Goal: Communication & Community: Ask a question

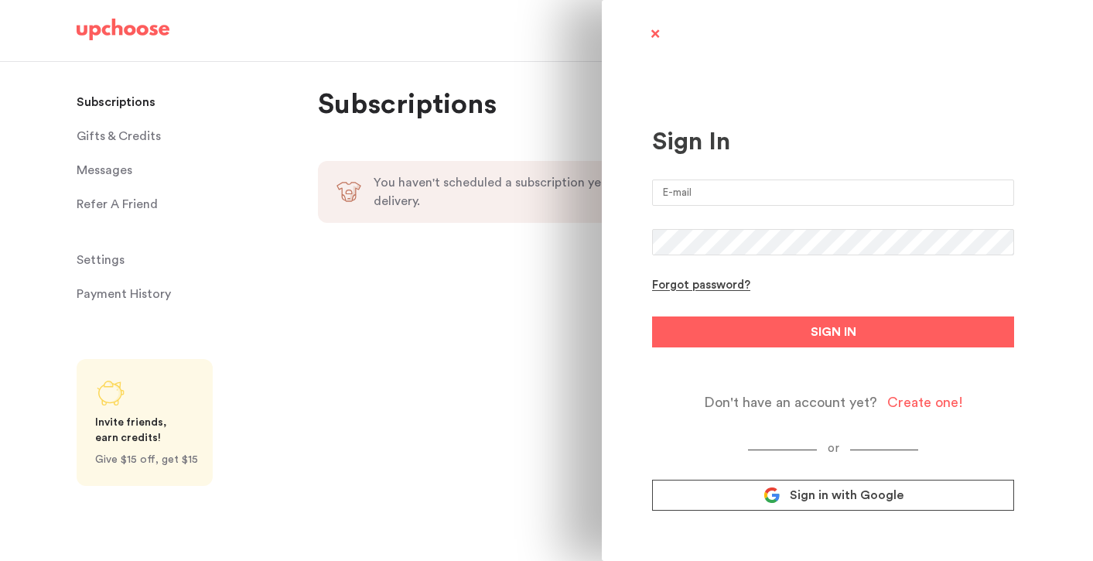
click at [725, 491] on link "Sign in with Google" at bounding box center [833, 495] width 362 height 31
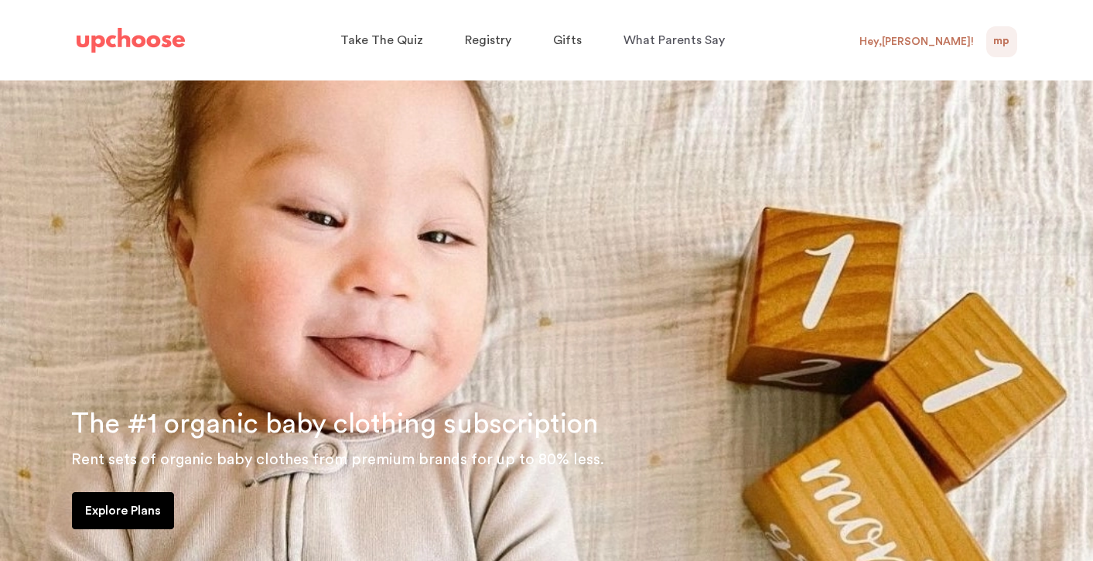
click at [1000, 46] on span "MP" at bounding box center [1001, 41] width 16 height 19
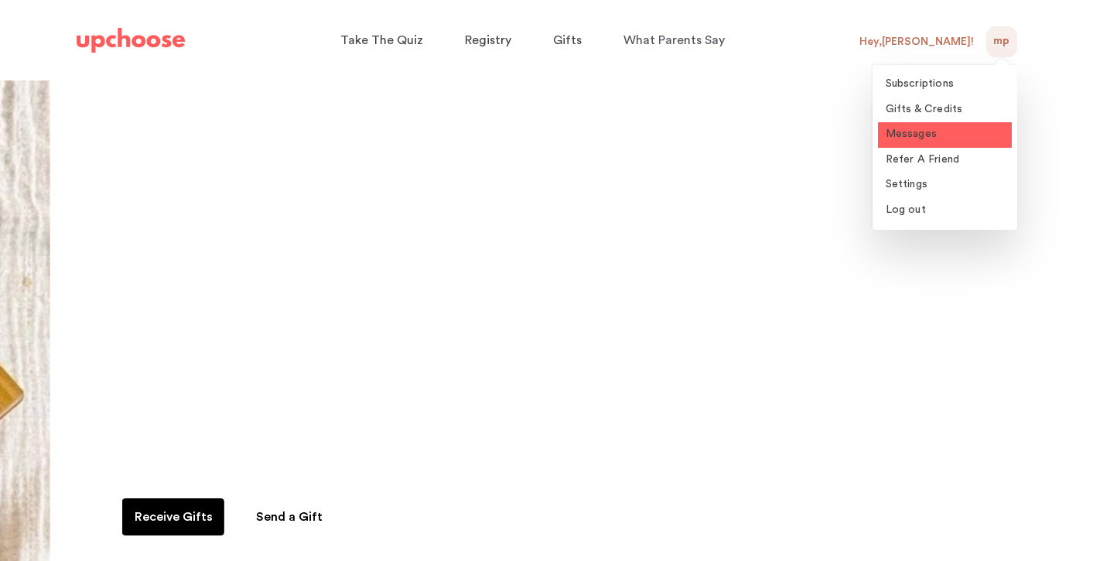
click at [905, 131] on span "Messages" at bounding box center [912, 133] width 52 height 11
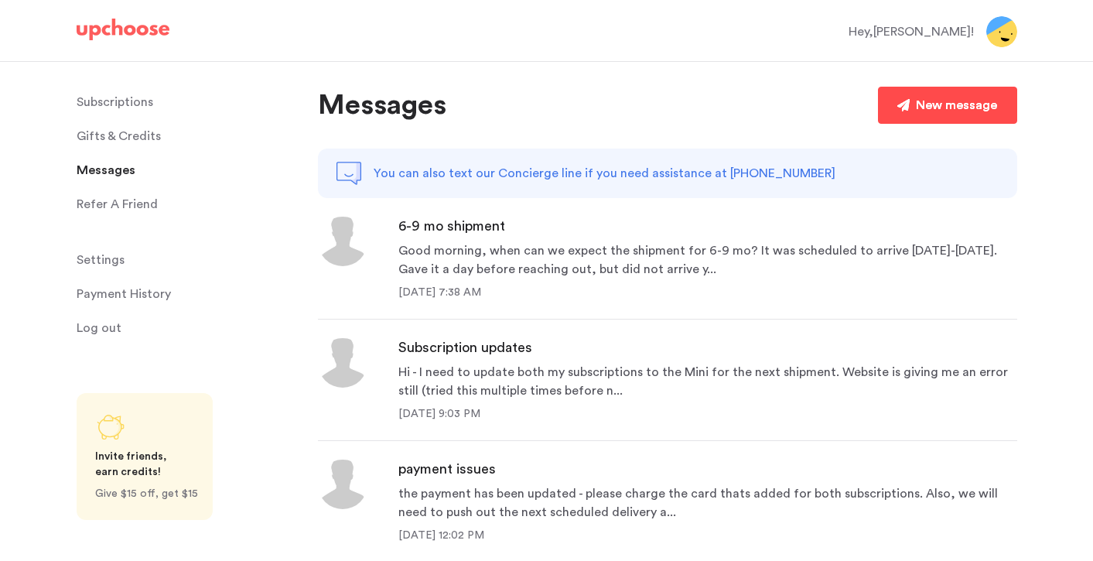
click at [929, 103] on div "New message" at bounding box center [956, 105] width 81 height 19
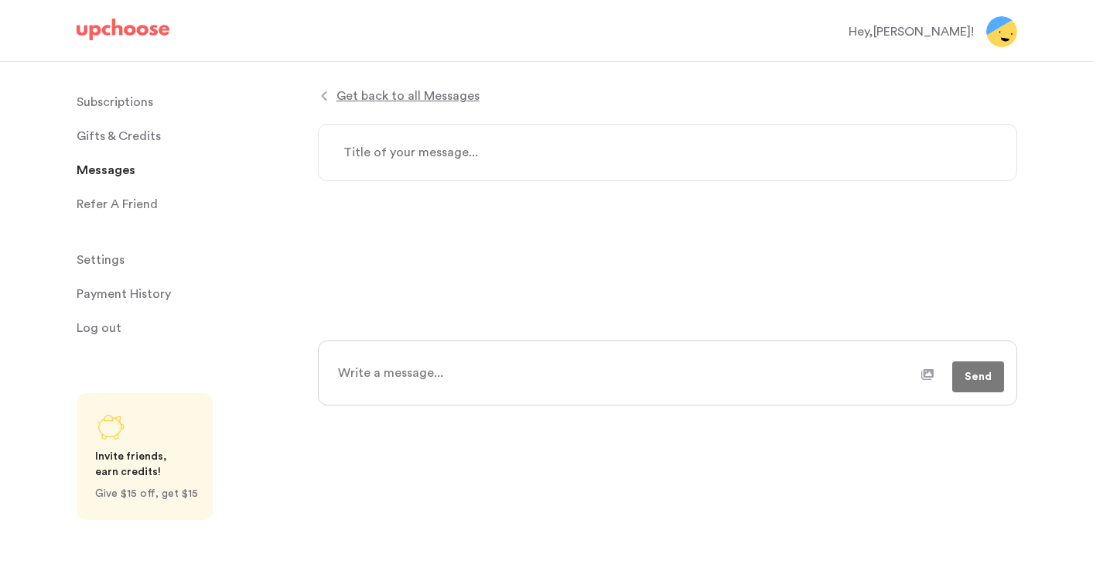
click at [452, 155] on textarea at bounding box center [667, 152] width 699 height 57
type textarea "x"
type textarea "P"
type textarea "x"
type textarea "Pl"
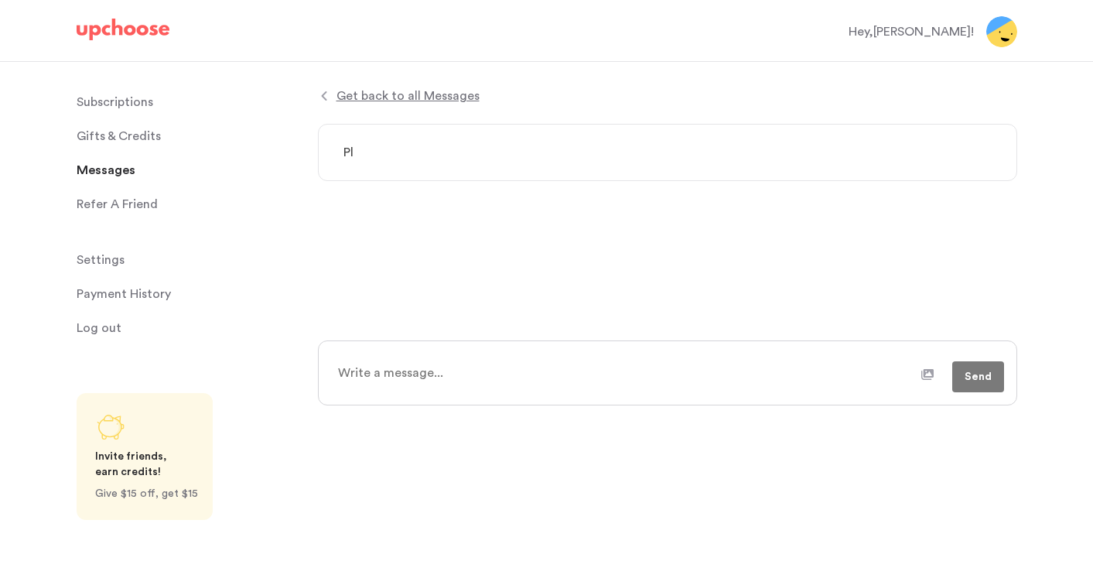
type textarea "x"
type textarea "Ple"
type textarea "x"
type textarea "Plea"
type textarea "x"
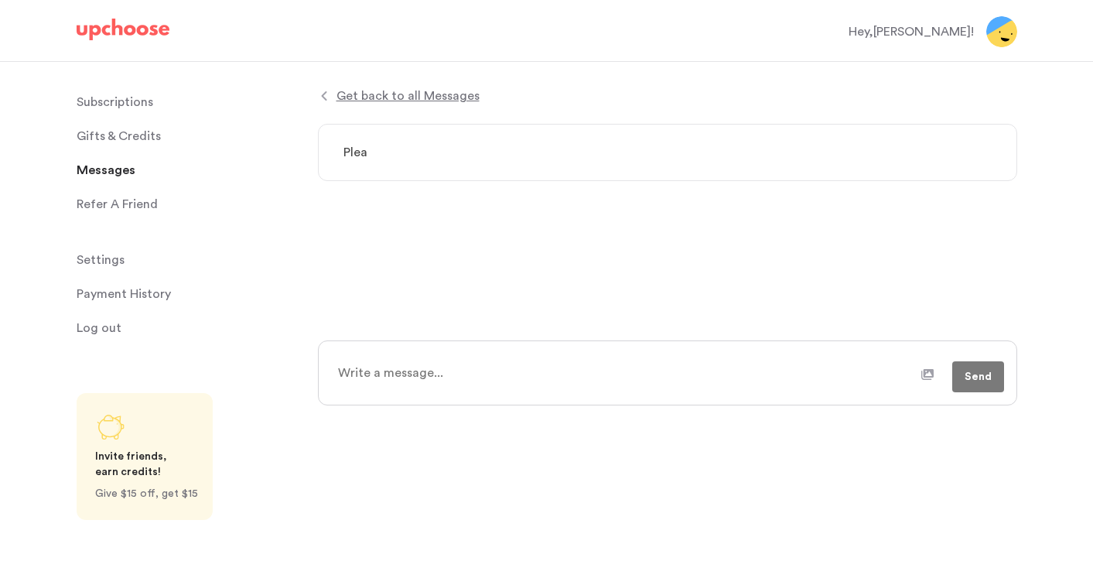
type textarea "Pleas"
type textarea "x"
type textarea "Please"
type textarea "x"
type textarea "Please"
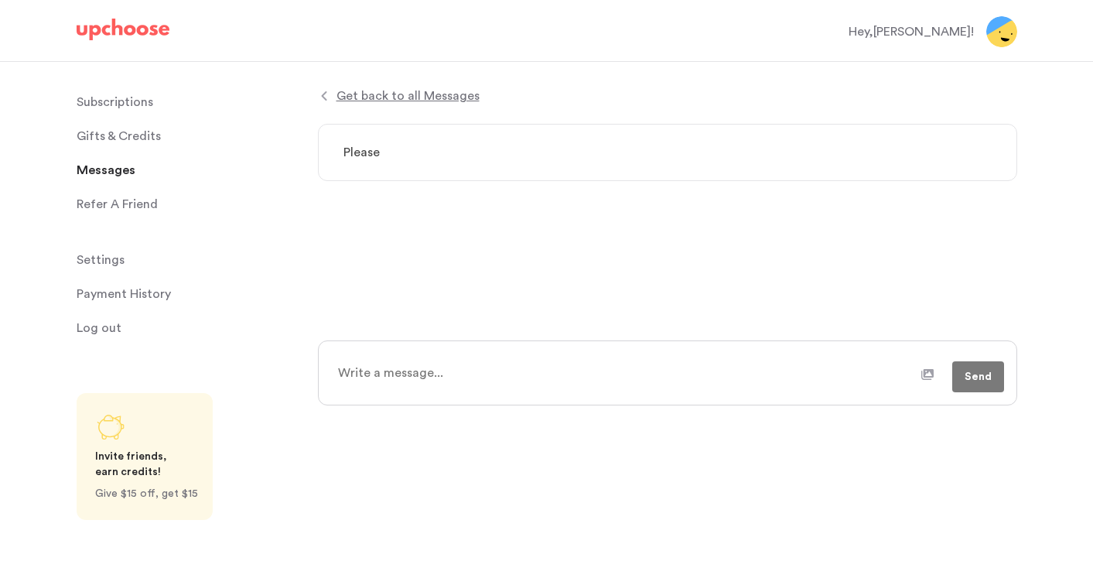
type textarea "x"
type textarea "Please c"
type textarea "x"
type textarea "Please ch"
type textarea "x"
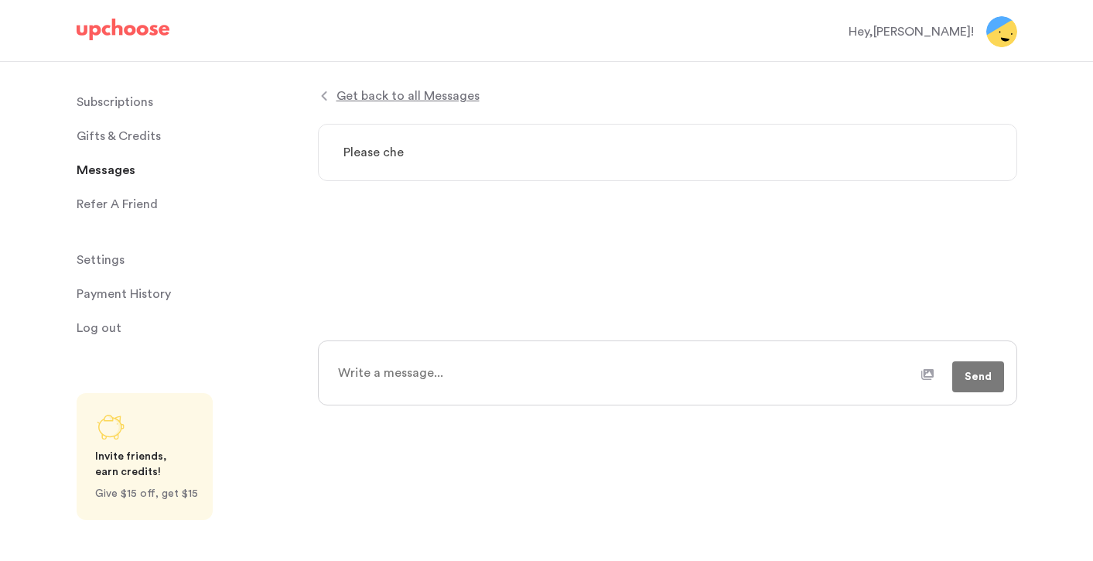
type textarea "Please chec"
type textarea "x"
type textarea "Please check"
type textarea "x"
type textarea "Please check"
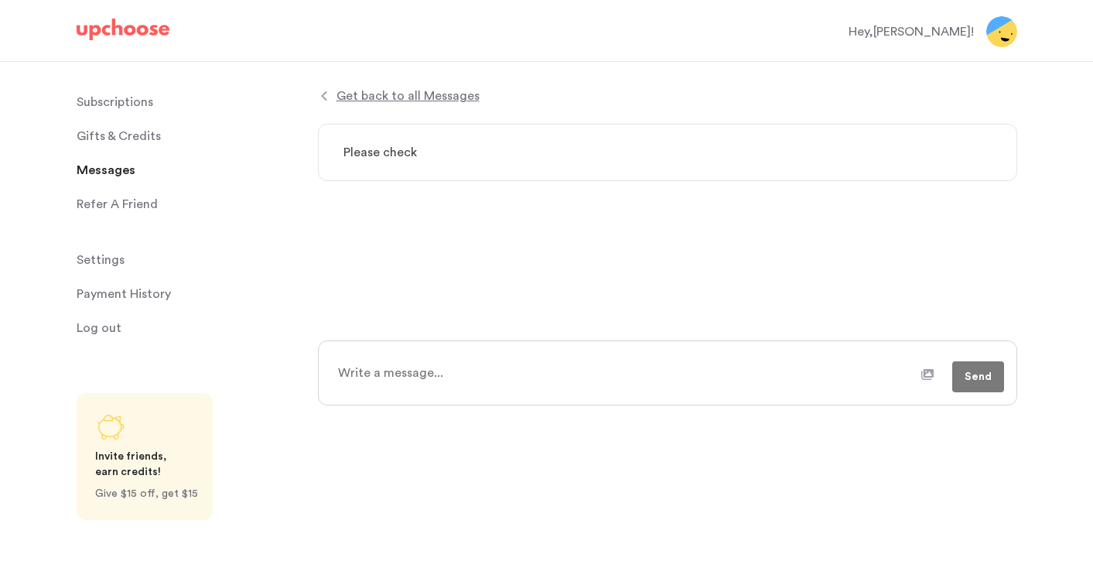
type textarea "x"
type textarea "Please check e"
type textarea "x"
type textarea "Please check em"
type textarea "x"
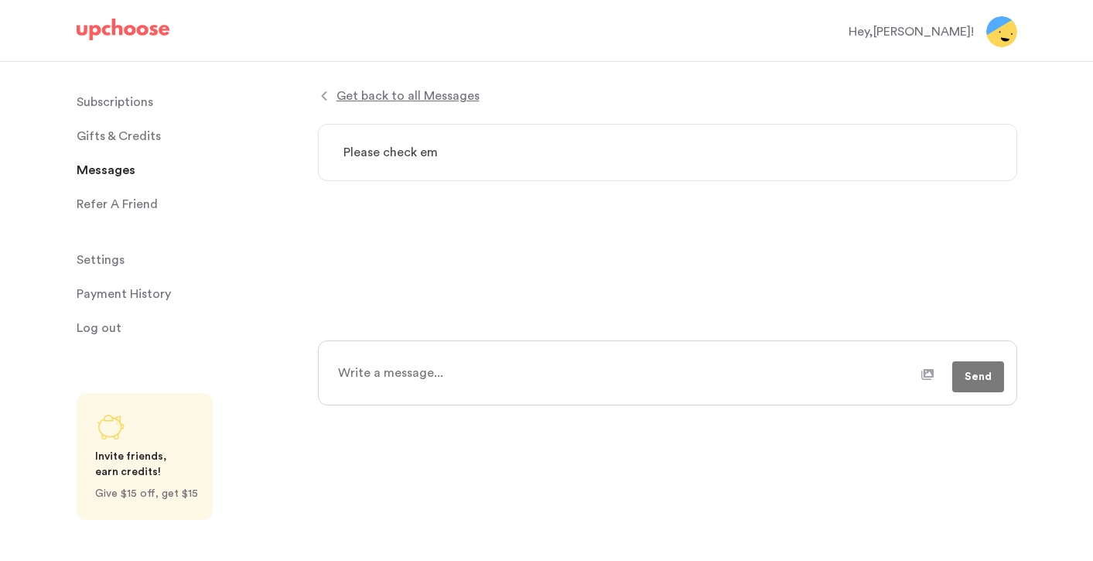
type textarea "Please check ema"
type textarea "x"
type textarea "Please check emai"
type textarea "x"
type textarea "Please check email"
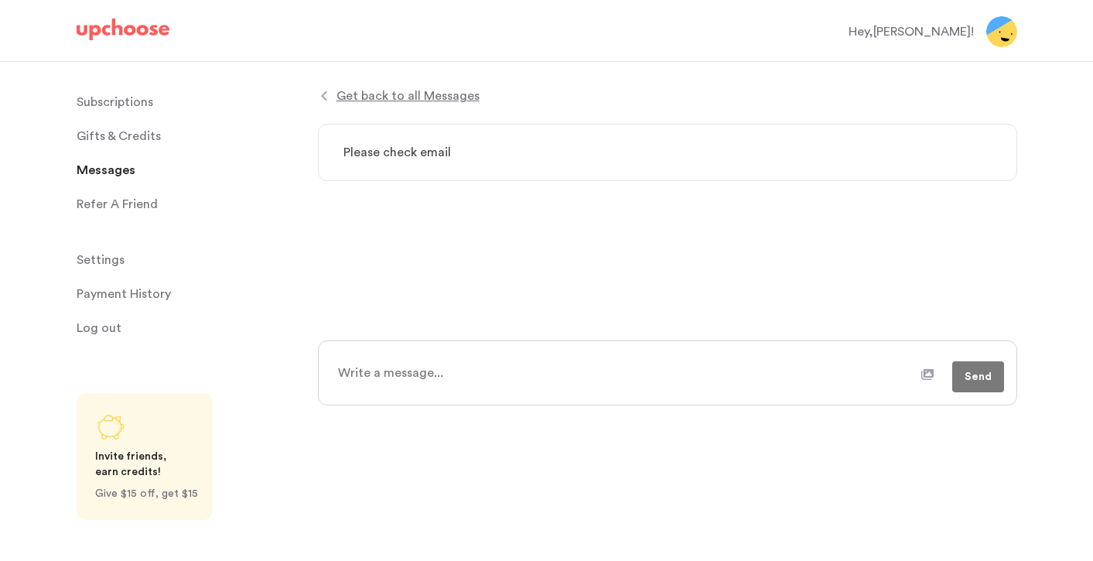
click at [398, 371] on textarea at bounding box center [624, 372] width 593 height 39
click at [932, 375] on icon at bounding box center [927, 374] width 12 height 11
click at [0, 0] on input "file" at bounding box center [0, 0] width 0 height 0
click at [432, 363] on textarea at bounding box center [592, 379] width 528 height 39
type textarea "x"
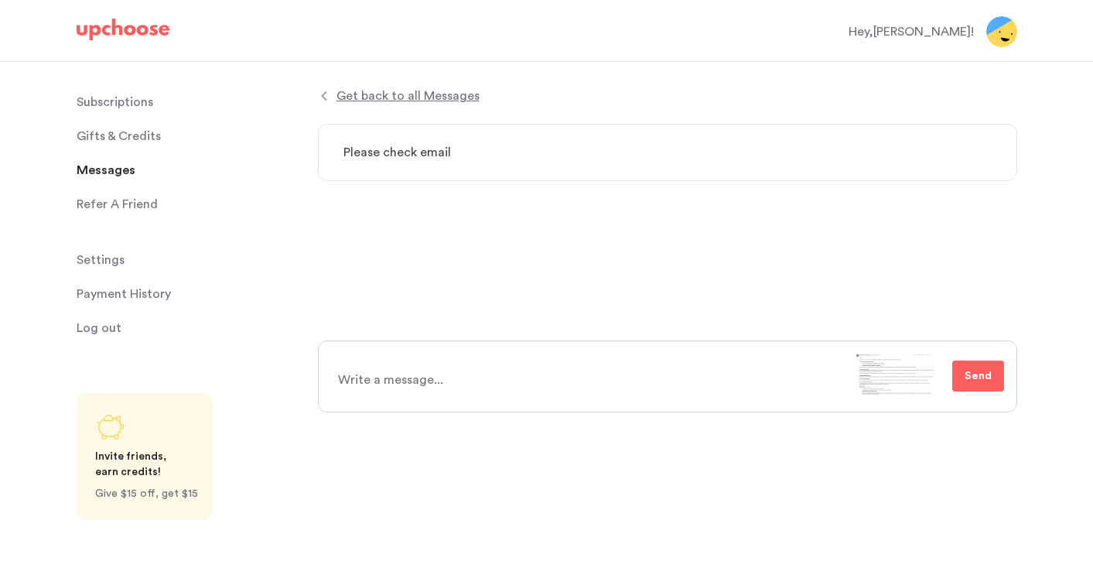
type textarea "I"
type textarea "x"
type textarea "I c"
type textarea "x"
type textarea "I ca"
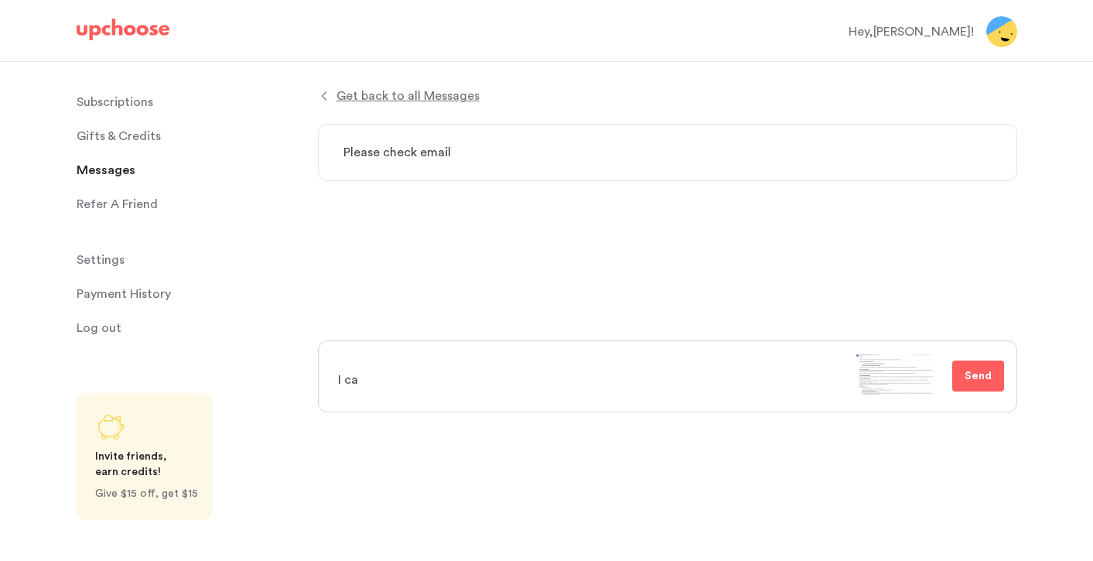
type textarea "x"
type textarea "I can"
type textarea "x"
type textarea "I can"
type textarea "x"
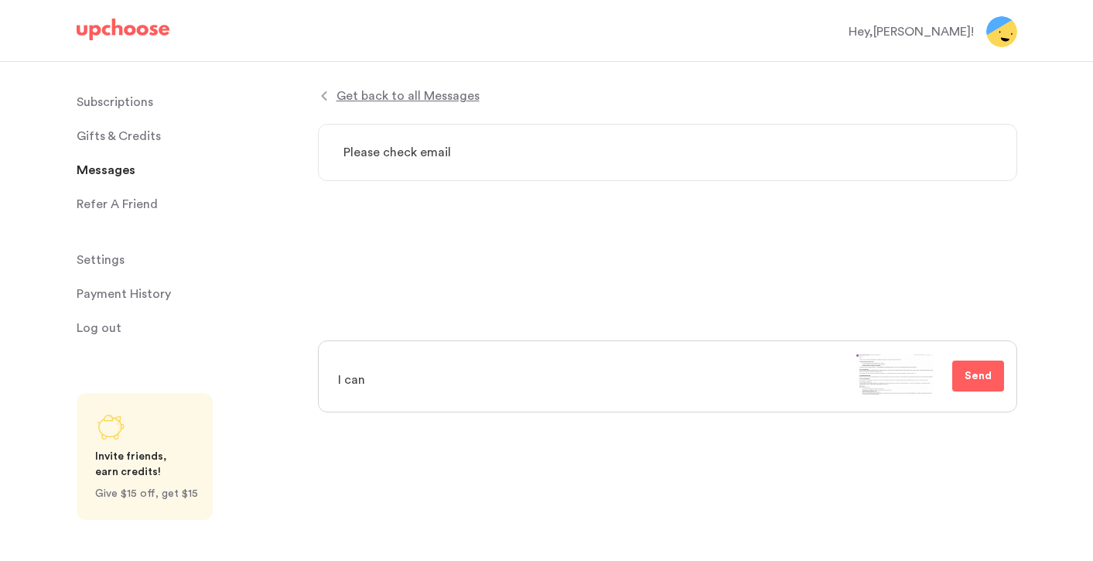
type textarea "I can u"
type textarea "x"
type textarea "I can un"
type textarea "x"
type textarea "I can uns"
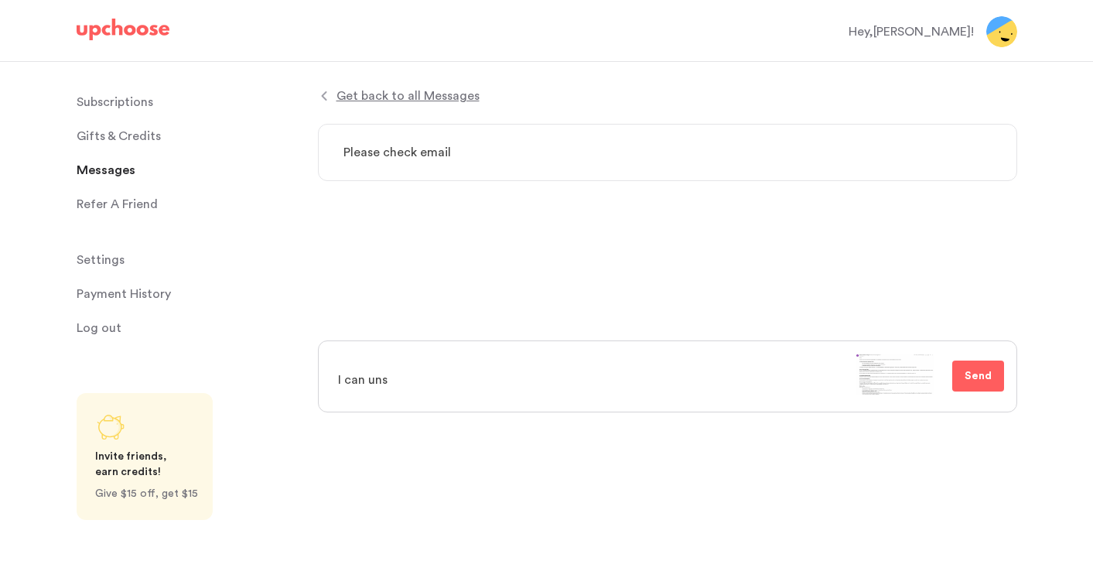
type textarea "x"
type textarea "I can unser"
type textarea "x"
type textarea "I can unse"
type textarea "x"
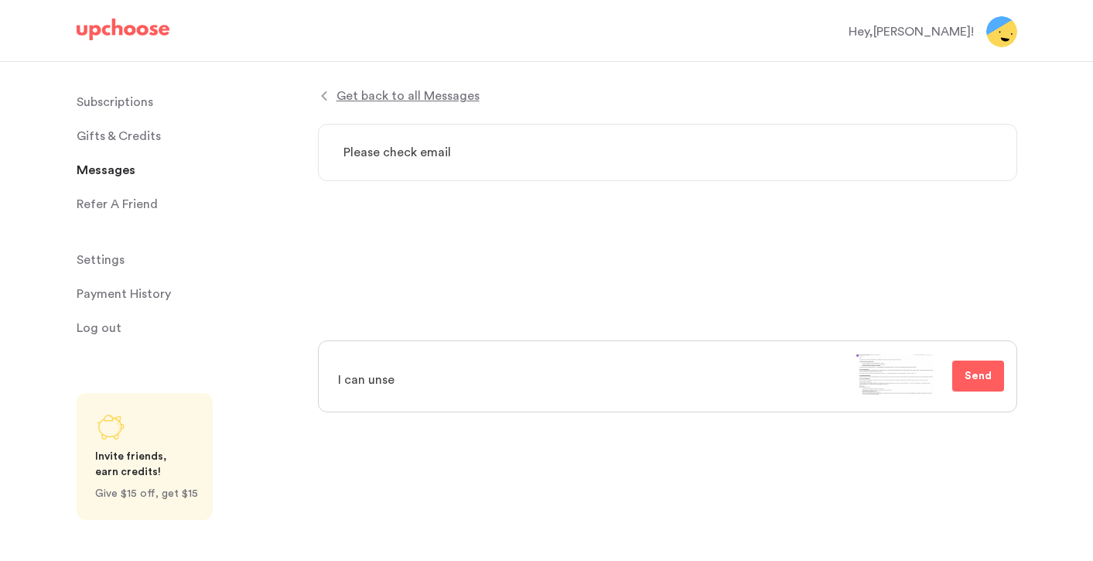
type textarea "I can uns"
type textarea "x"
type textarea "I can un"
type textarea "x"
type textarea "I can und"
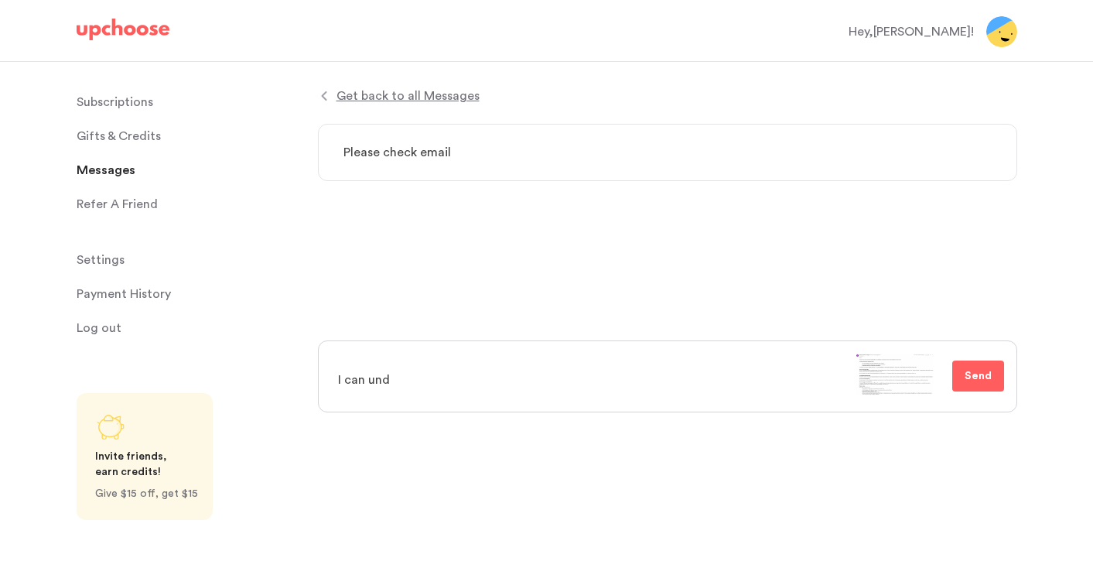
type textarea "x"
type textarea "I can unde"
type textarea "x"
type textarea "I can under"
type textarea "x"
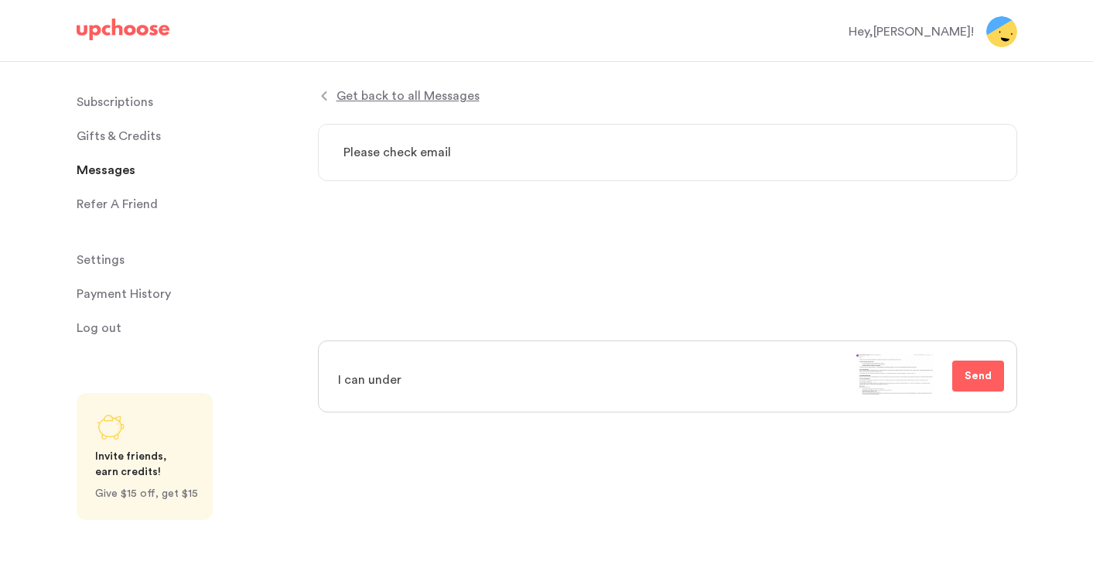
type textarea "I can unders"
type textarea "x"
type textarea "I can underst"
type textarea "x"
type textarea "I can understa"
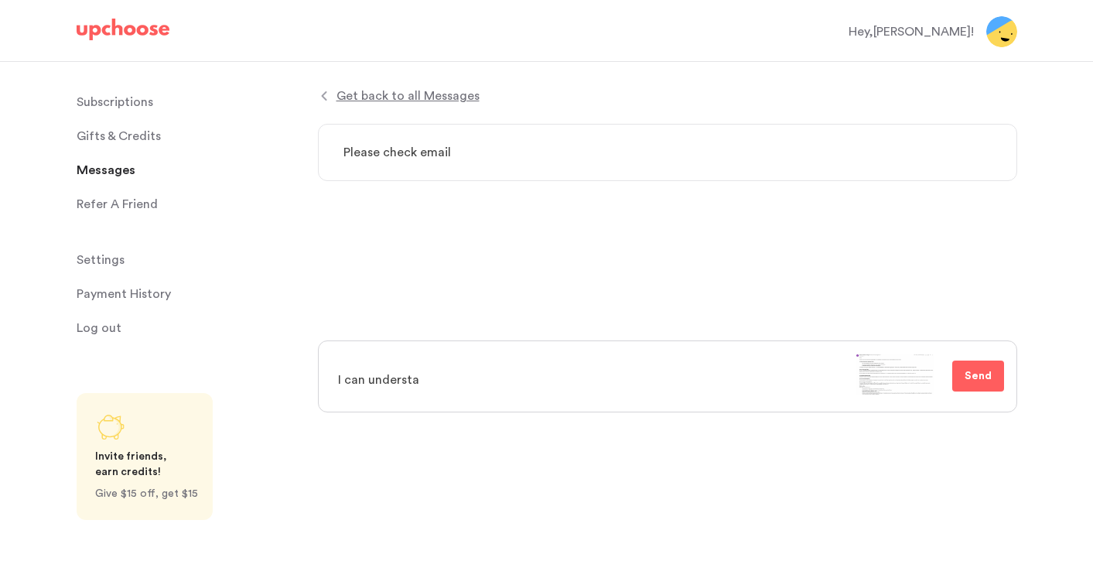
type textarea "x"
type textarea "I can understan"
type textarea "x"
type textarea "I can understand"
type textarea "x"
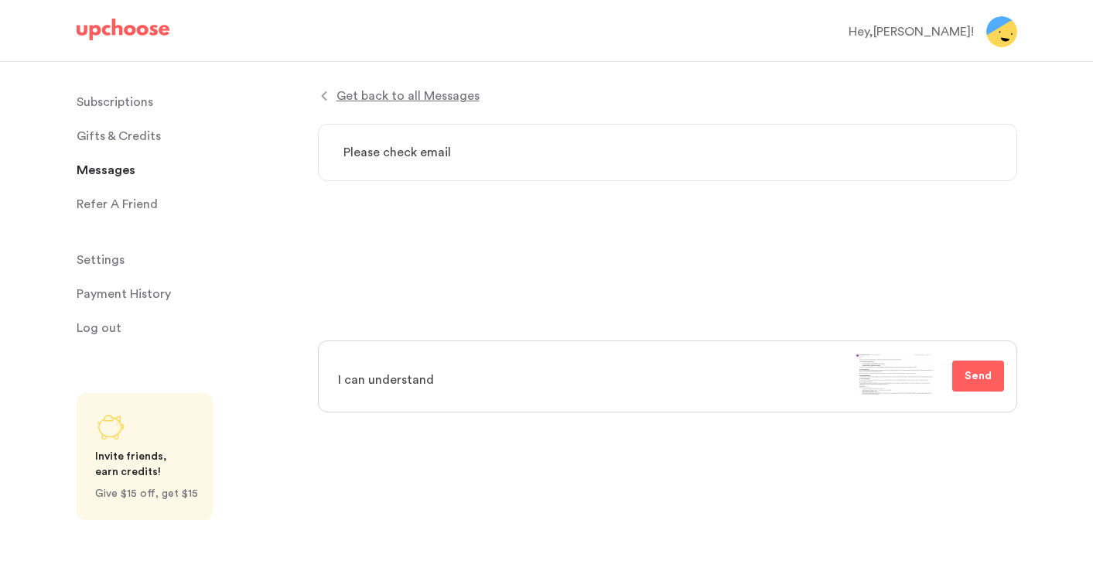
type textarea "I can understand"
type textarea "x"
type textarea "I can understand e"
type textarea "x"
type textarea "I can understand em"
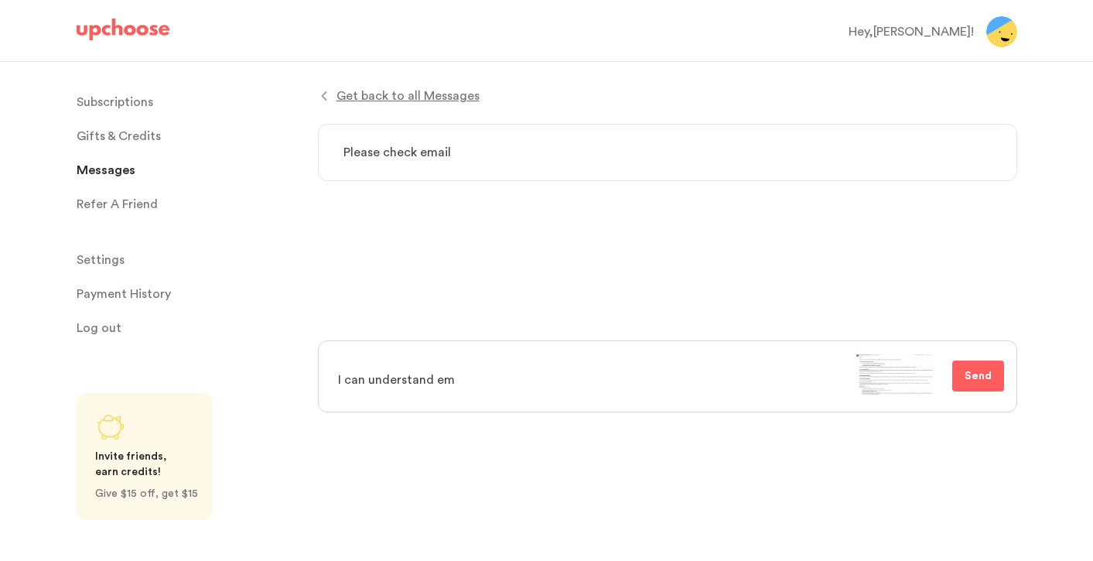
type textarea "x"
type textarea "I can understand emai"
type textarea "x"
type textarea "I can understand email"
type textarea "x"
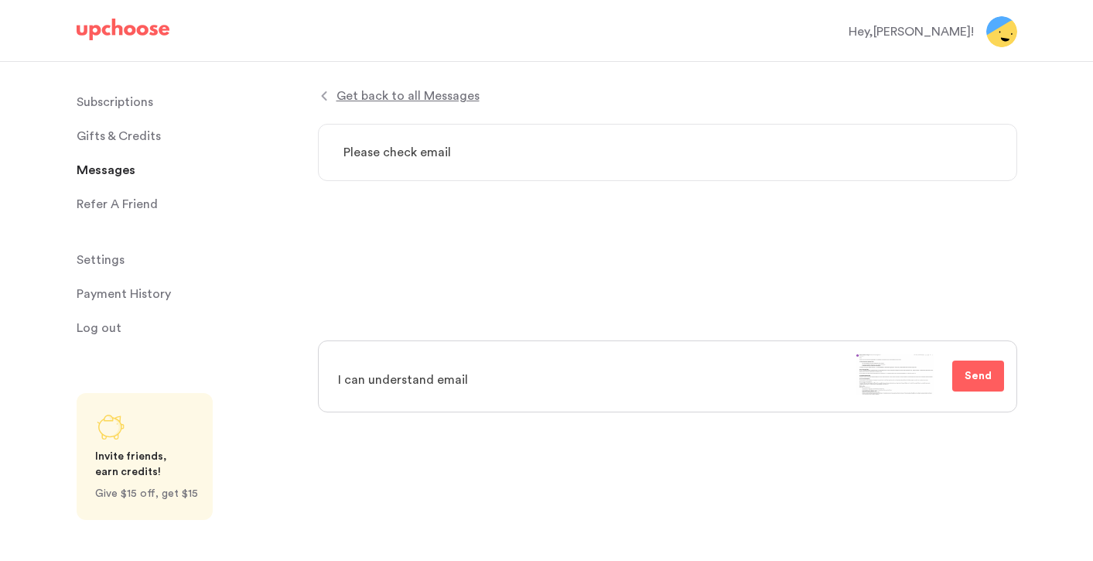
type textarea "I can understand email"
type textarea "x"
type textarea "I can understand email n"
type textarea "x"
type textarea "I can understand email no"
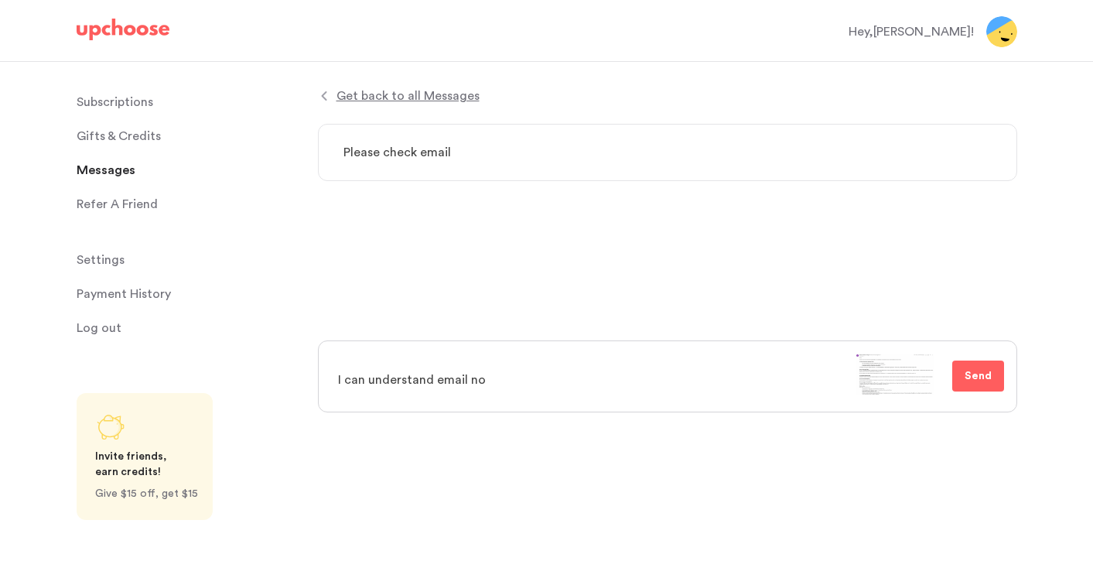
type textarea "x"
type textarea "I can understand email not"
type textarea "x"
type textarea "I can understand email not"
type textarea "x"
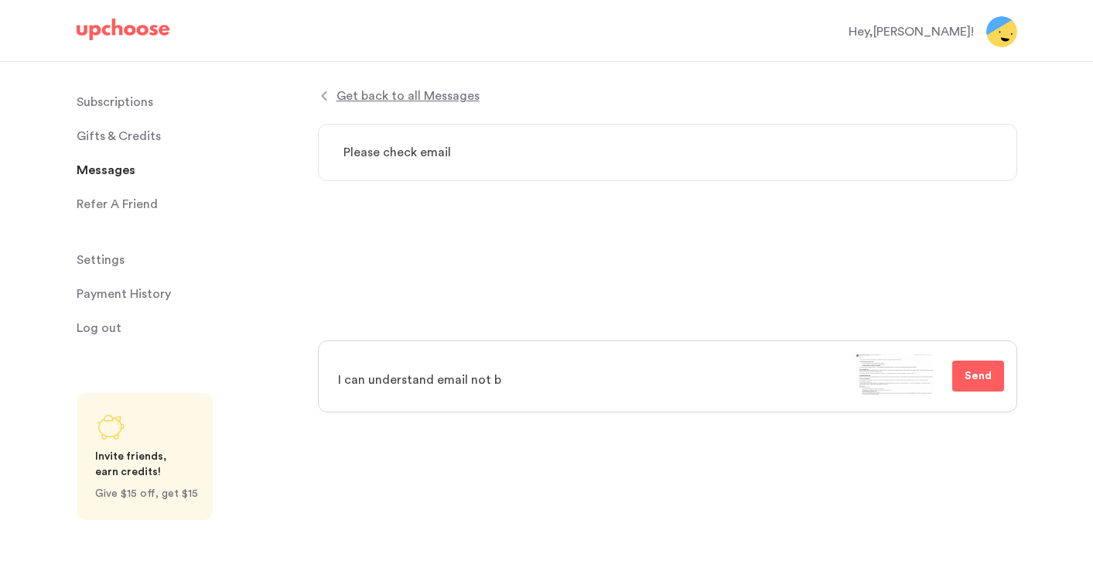
type textarea "I can understand email not be"
type textarea "x"
type textarea "I can understand email not bei"
type textarea "x"
type textarea "I can understand email not bein"
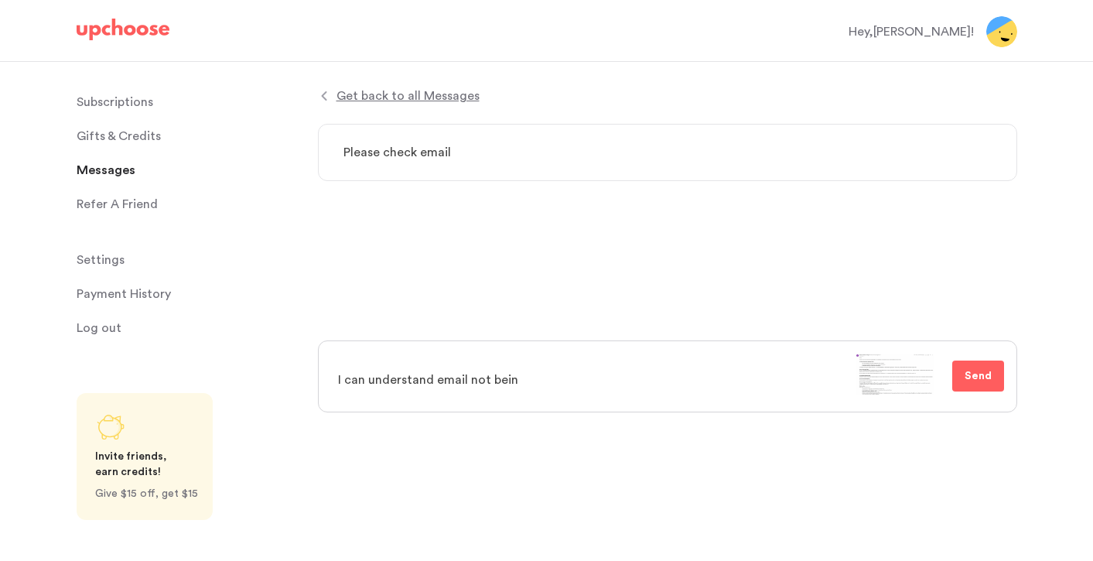
type textarea "x"
type textarea "I can understand email not being"
type textarea "x"
type textarea "I can understand email not being"
type textarea "x"
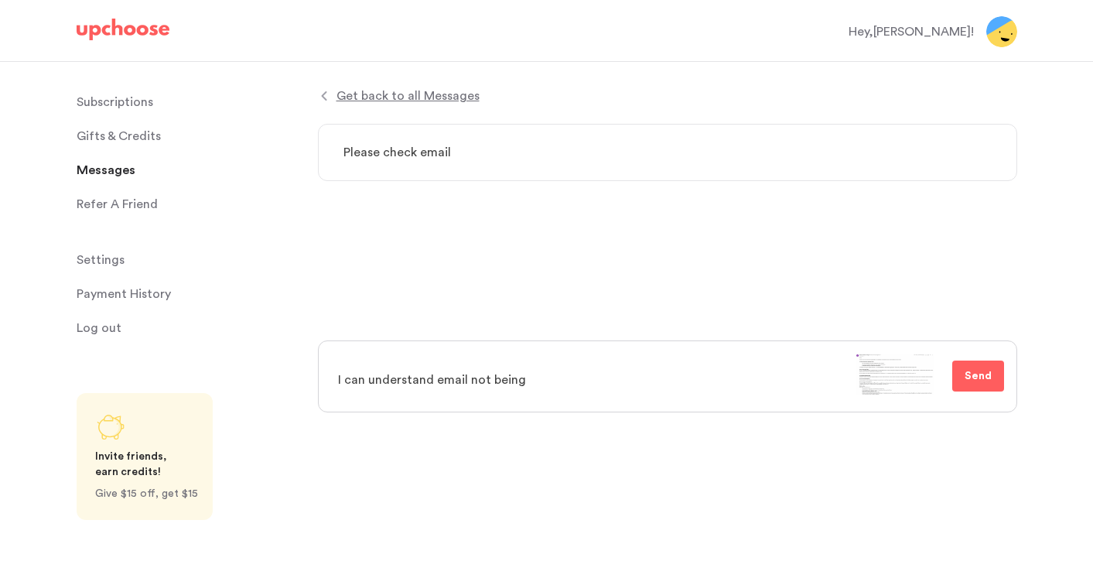
type textarea "I can understand email not being y"
type textarea "x"
type textarea "I can understand email not being yo"
type textarea "x"
type textarea "I can understand email not being you"
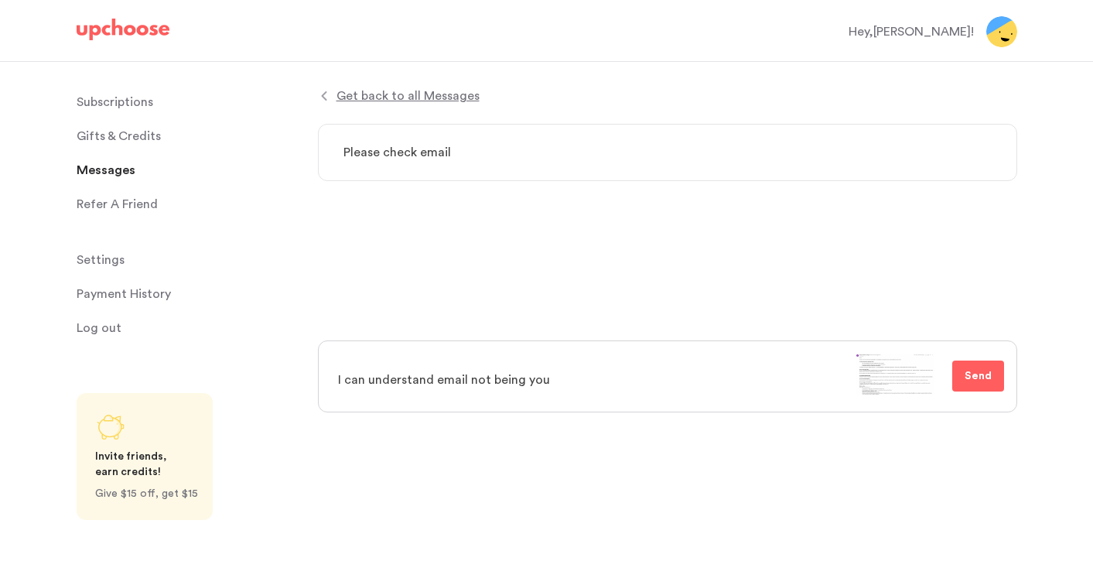
type textarea "x"
type textarea "I can understand email not being your"
type textarea "x"
type textarea "I can understand email not being your"
type textarea "x"
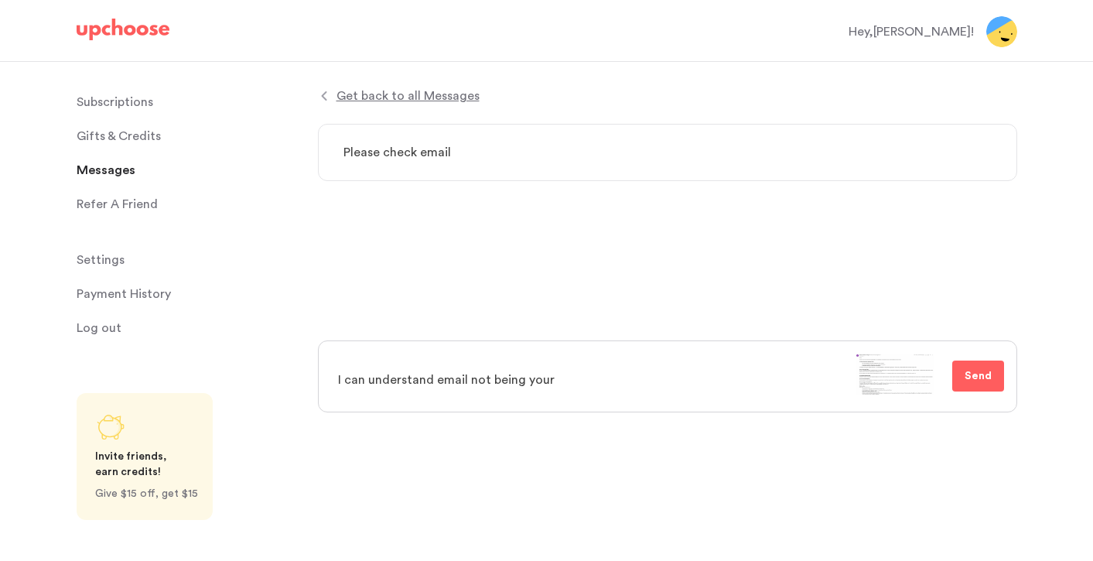
type textarea "I can understand email not being your f"
type textarea "x"
type textarea "I can understand email not being your fa"
type textarea "x"
type textarea "I can understand email not being your fas"
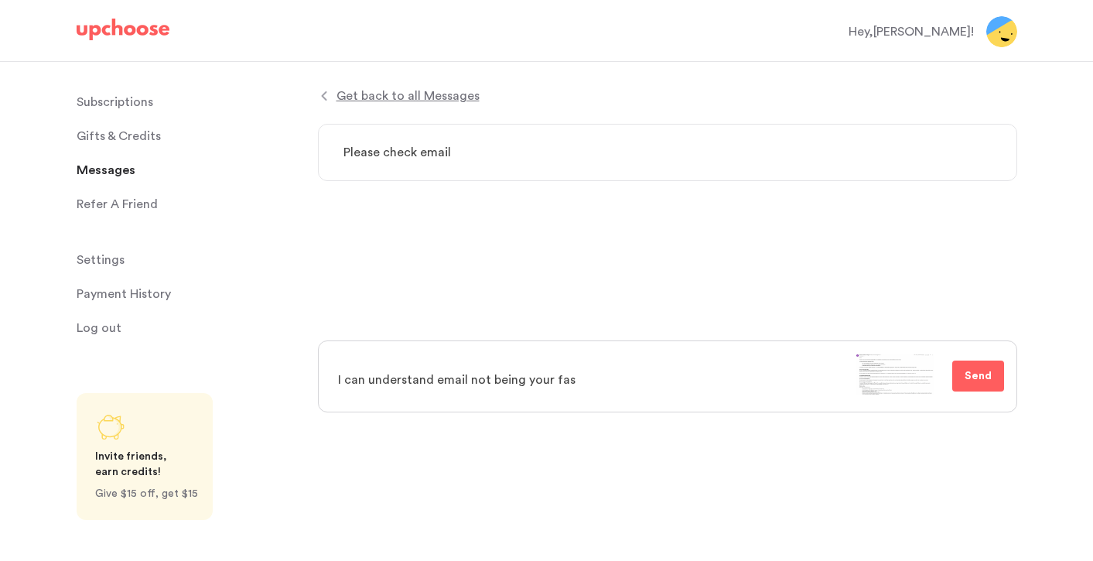
type textarea "x"
type textarea "I can understand email not being your fast"
type textarea "x"
type textarea "I can understand email not being your faste"
type textarea "x"
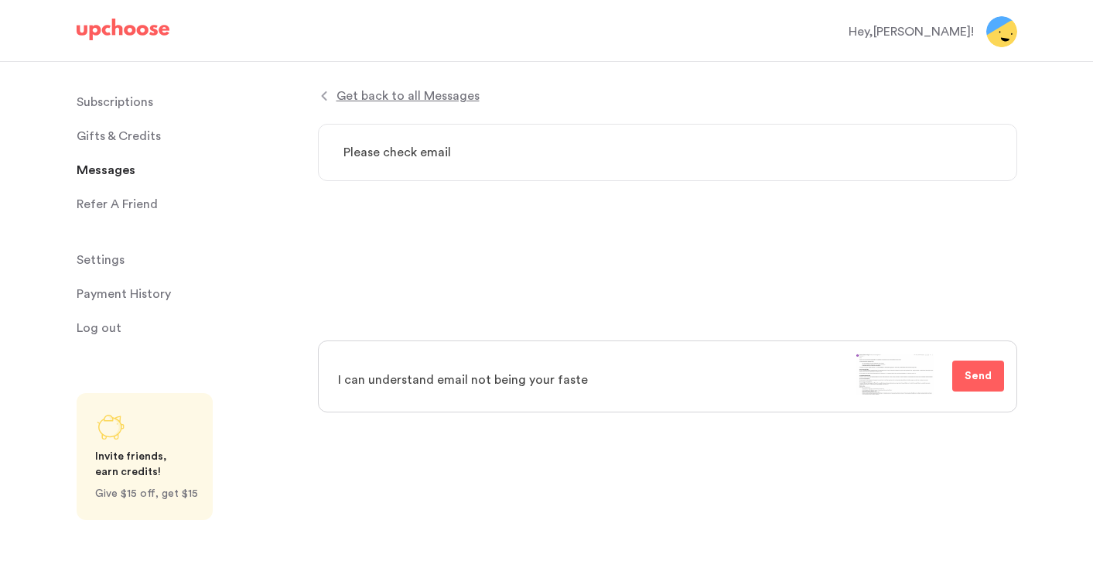
type textarea "I can understand email not being your fastes"
type textarea "x"
type textarea "I can understand email not being your fastest"
type textarea "x"
type textarea "I can understand email not being your fastest"
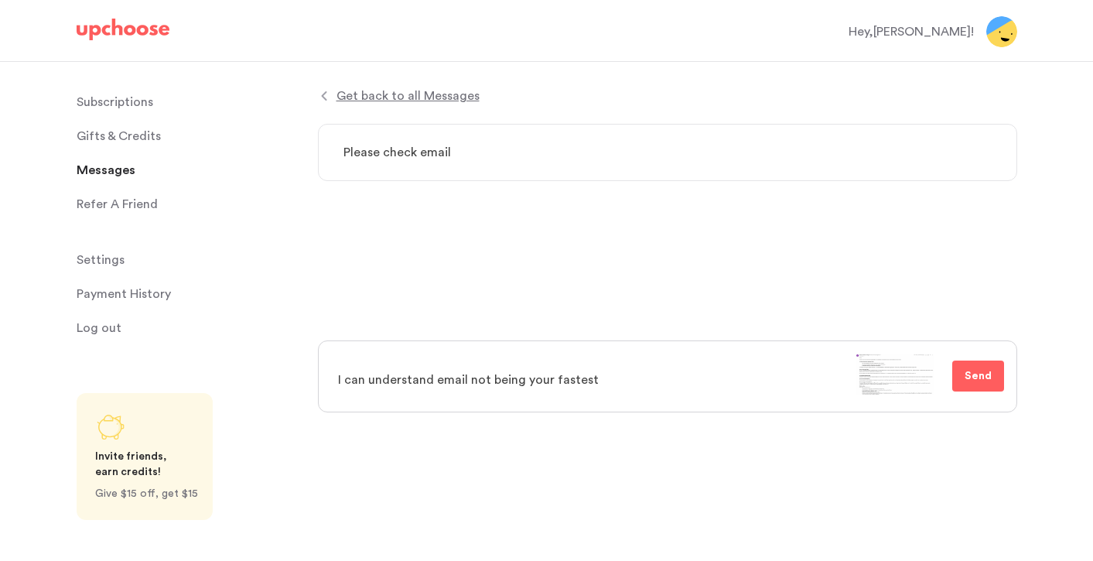
type textarea "x"
type textarea "I can understand email not being your fastest c"
type textarea "x"
type textarea "I can understand email not being your fastest ch"
type textarea "x"
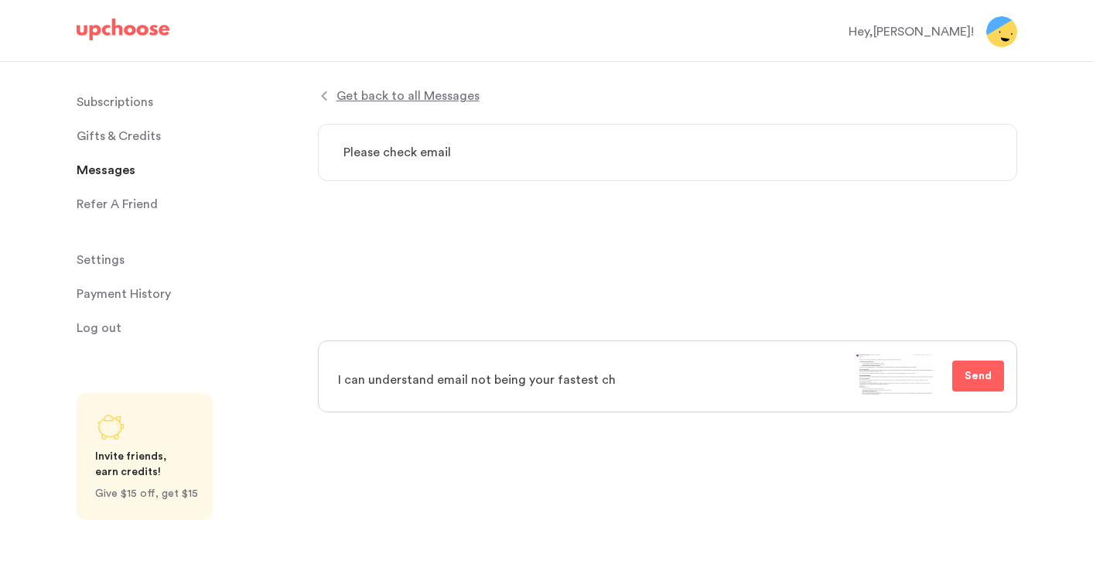
type textarea "I can understand email not being your fastest cha"
type textarea "x"
type textarea "I can understand email not being your fastest chan"
type textarea "x"
type textarea "I can understand email not being your fastest chann"
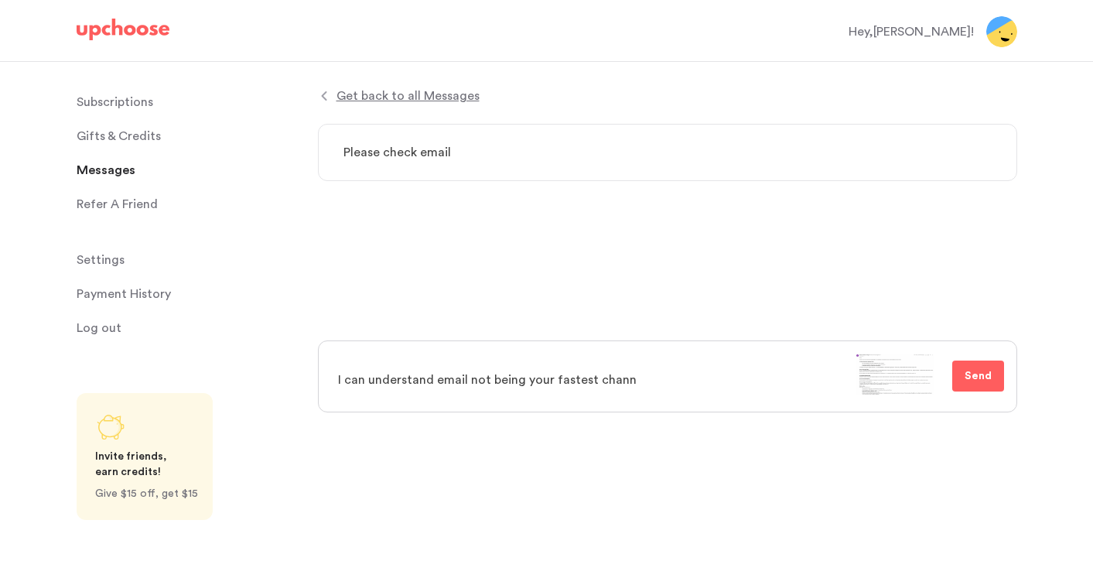
type textarea "x"
type textarea "I can understand email not being your fastest channe"
type textarea "x"
type textarea "I can understand email not being your fastest channel"
type textarea "x"
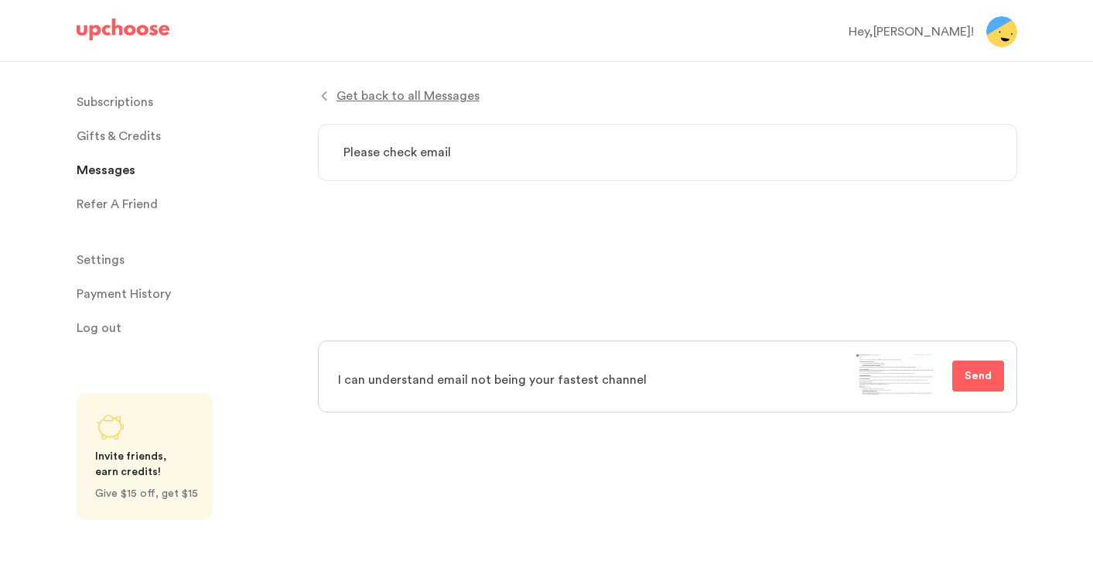
type textarea "I can understand email not being your fastest channel"
type textarea "x"
type textarea "I can understand email not being your fastest channel"
type textarea "x"
type textarea "I can understand email not being your fastest channel,"
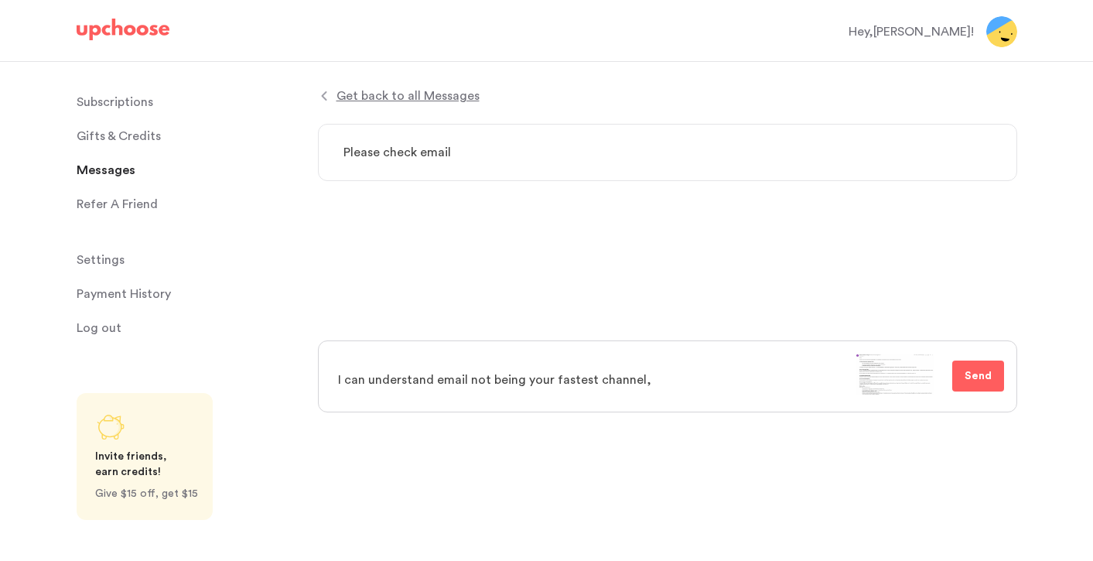
type textarea "x"
type textarea "I can understand email not being your fastest channel,"
type textarea "x"
type textarea "I can understand email not being your fastest channel, b"
type textarea "x"
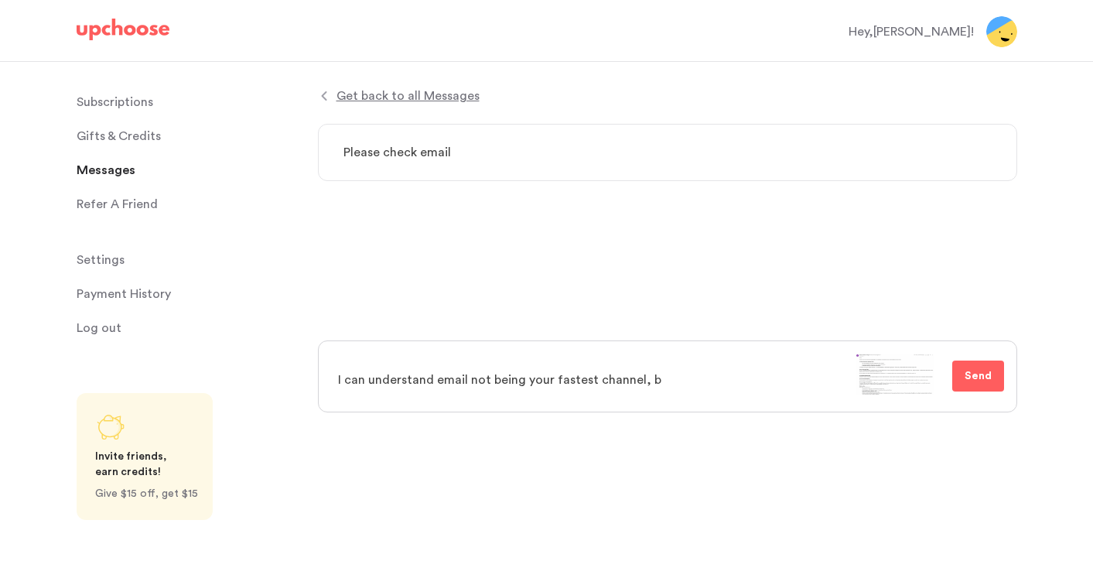
type textarea "I can understand email not being your fastest channel, bu"
type textarea "x"
type textarea "I can understand email not being your fastest channel, but"
type textarea "x"
type textarea "I can understand email not being your fastest channel, but"
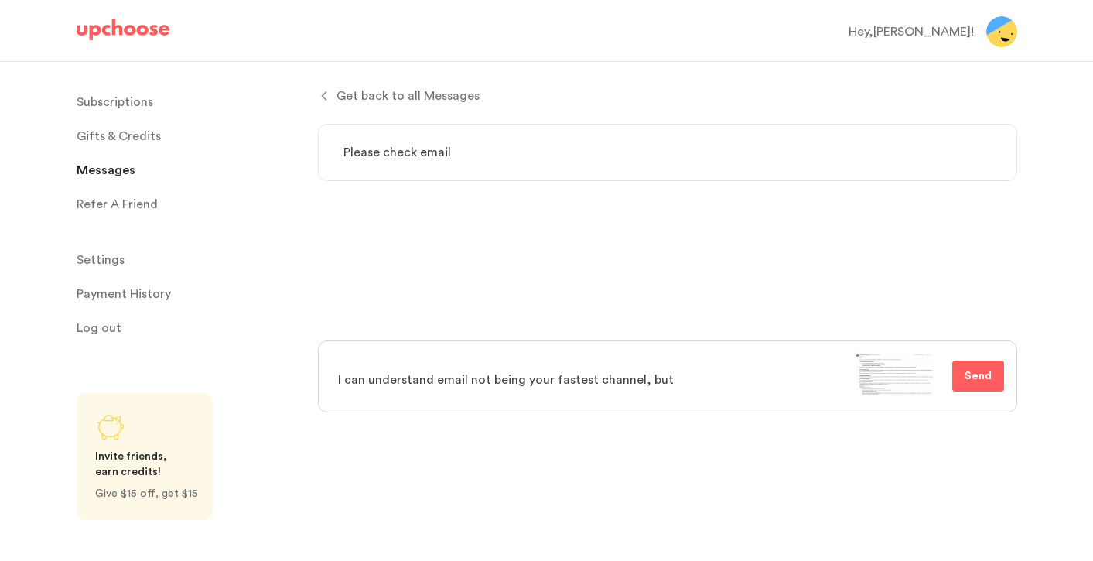
type textarea "x"
type textarea "I can understand email not being your fastest channel, but w"
type textarea "x"
type textarea "I can understand email not being your fastest channel, but we"
type textarea "x"
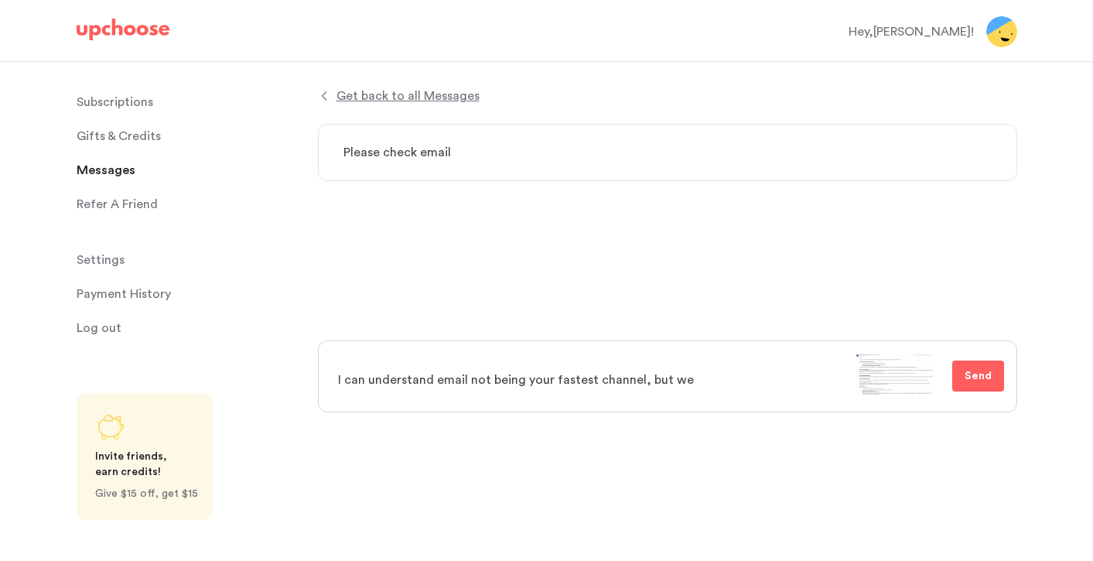
type textarea "I can understand email not being your fastest channel, but we"
type textarea "x"
type textarea "I can understand email not being your fastest channel, but we r"
type textarea "x"
type textarea "I can understand email not being your fastest channel, but we re"
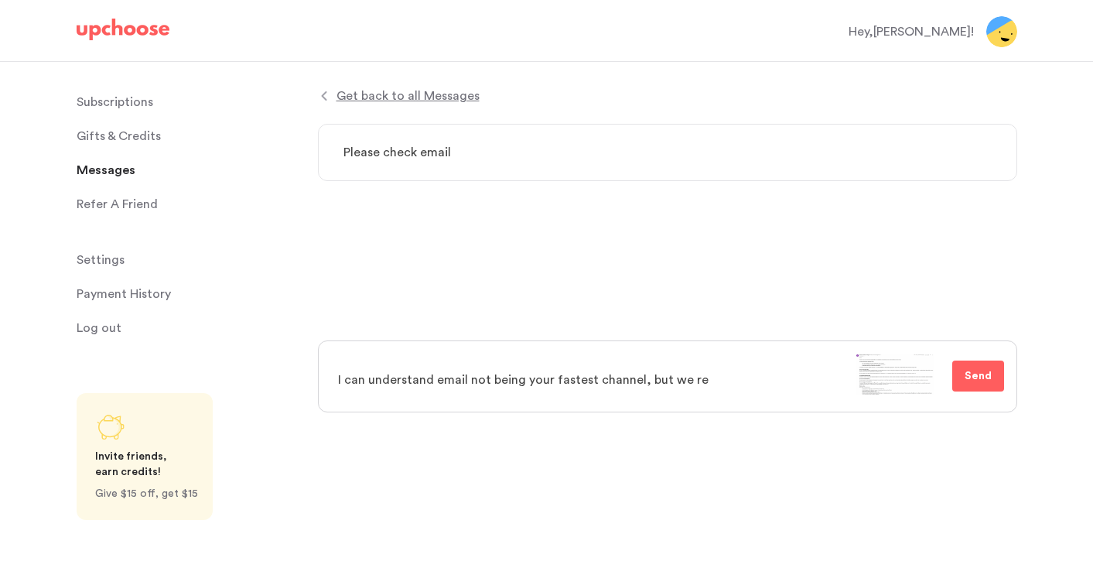
type textarea "x"
type textarea "I can understand email not being your fastest channel, but we rea"
type textarea "x"
type textarea "I can understand email not being your fastest channel, but we reac"
type textarea "x"
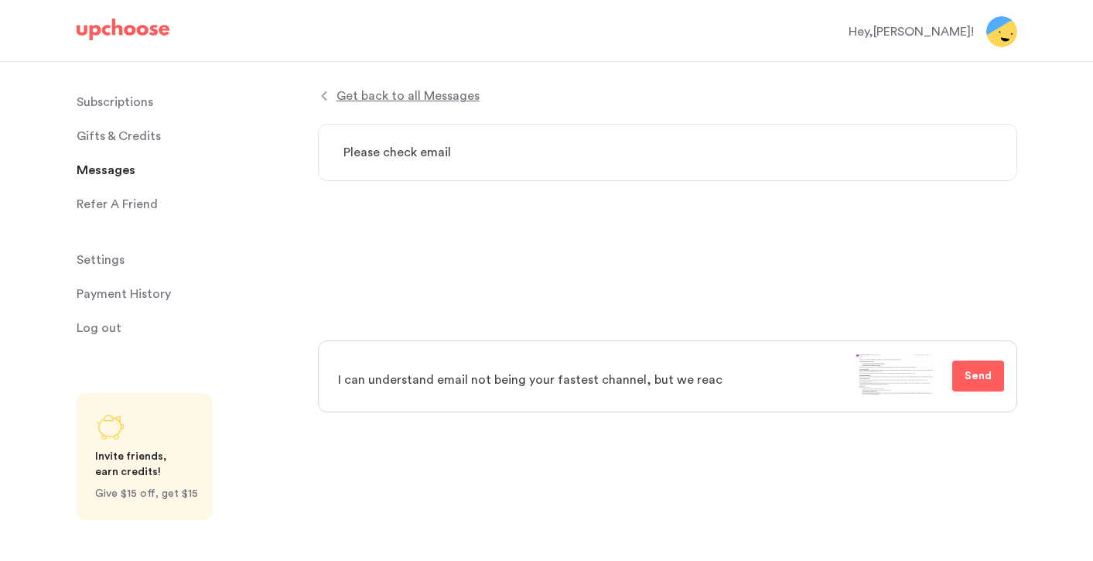
type textarea "I can understand email not being your fastest channel, but we reach"
type textarea "x"
type textarea "I can understand email not being your fastest channel, but we reache"
type textarea "x"
type textarea "I can understand email not being your fastest channel, but we reached"
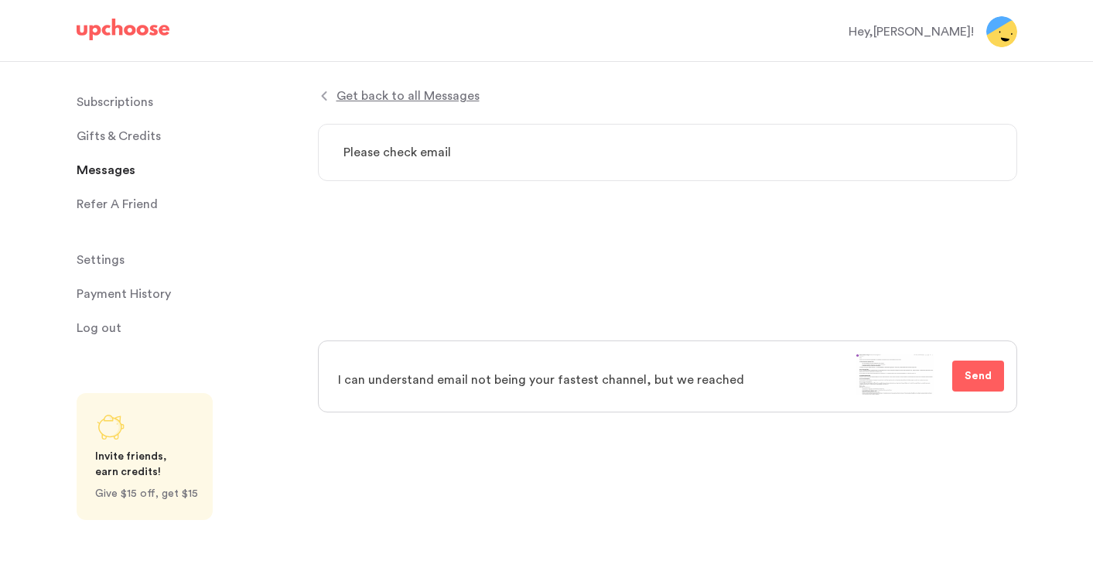
type textarea "x"
type textarea "I can understand email not being your fastest channel, but we reached"
type textarea "x"
type textarea "I can understand email not being your fastest channel, but we reached o"
type textarea "x"
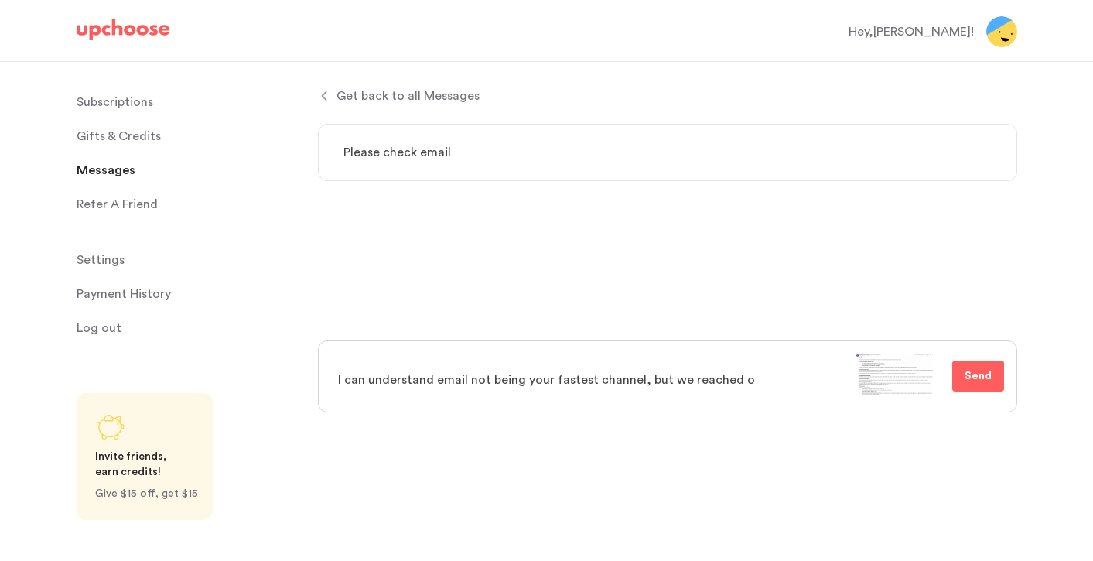
type textarea "I can understand email not being your fastest channel, but we reached ou"
type textarea "x"
type textarea "I can understand email not being your fastest channel, but we reached out"
type textarea "x"
type textarea "I can understand email not being your fastest channel, but we reached out"
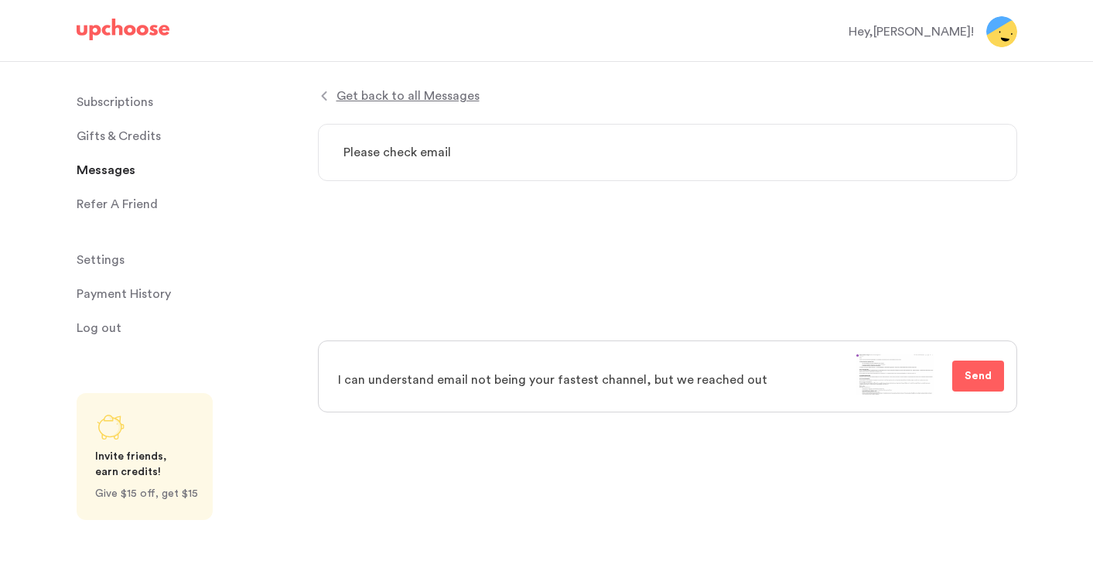
type textarea "x"
type textarea "I can understand email not being your fastest channel, but we reached out 9"
type textarea "x"
type textarea "I can understand email not being your fastest channel, but we reached out 9"
type textarea "x"
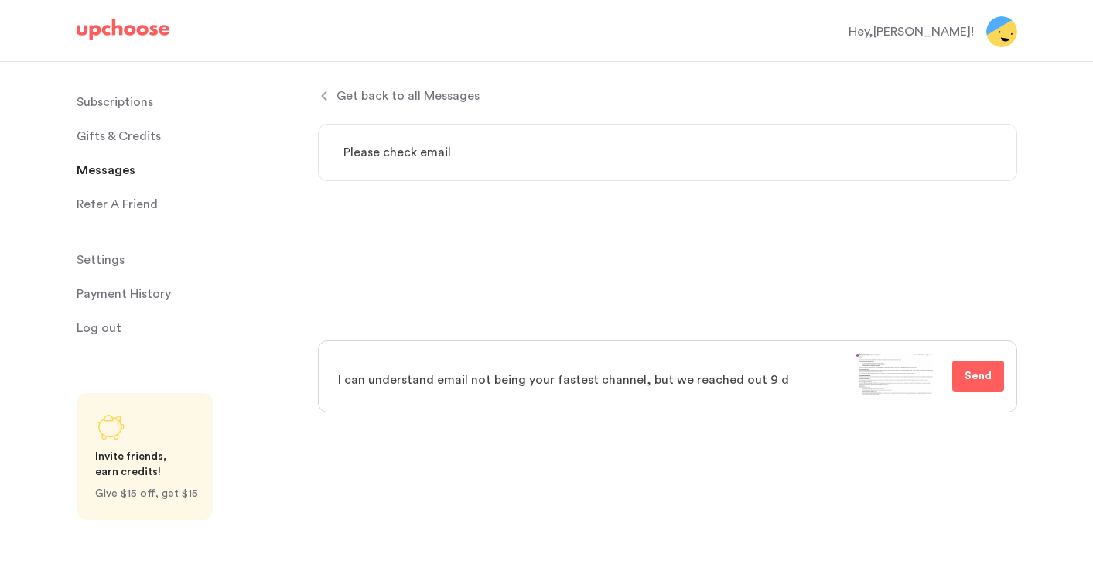
type textarea "I can understand email not being your fastest channel, but we reached out 9 da"
type textarea "x"
type textarea "I can understand email not being your fastest channel, but we reached out 9 day"
type textarea "x"
type textarea "I can understand email not being your fastest channel, but we reached out 9 days"
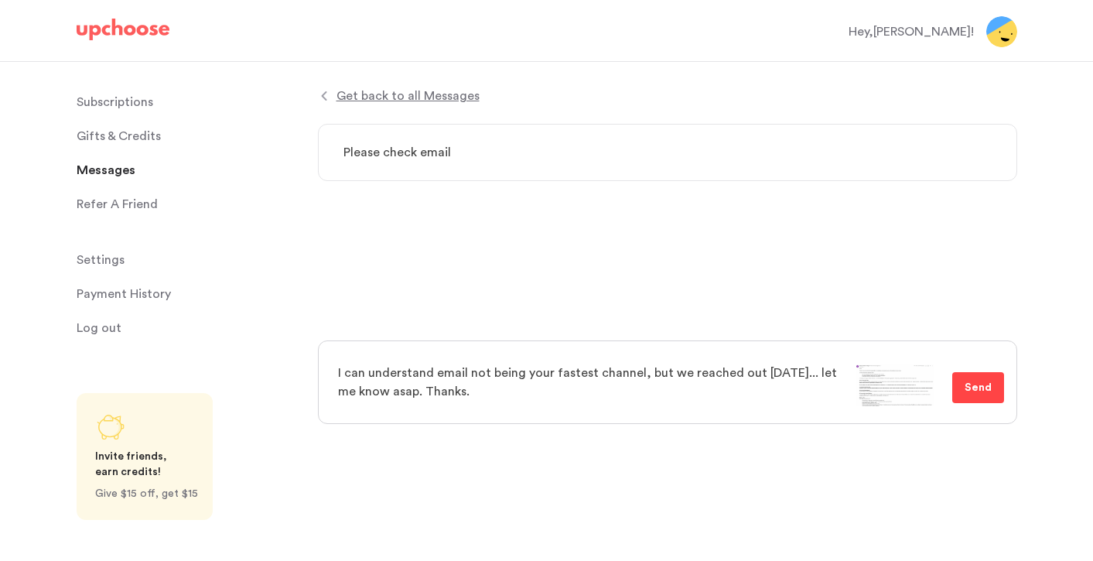
click at [987, 384] on span "Send" at bounding box center [977, 387] width 27 height 19
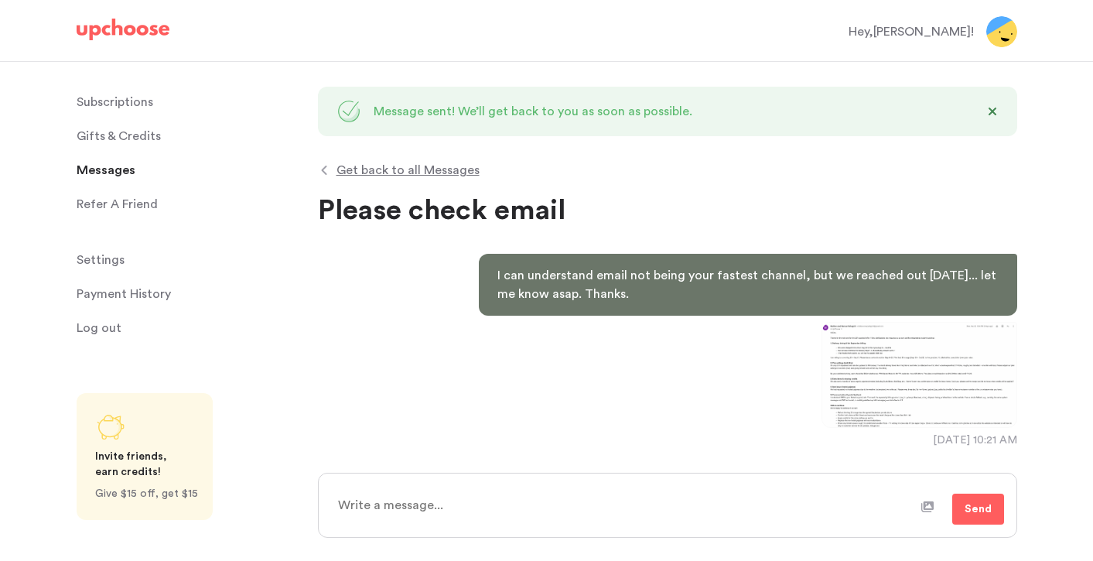
click at [896, 367] on img at bounding box center [919, 375] width 196 height 106
click at [125, 103] on p "Subscriptions" at bounding box center [115, 102] width 77 height 31
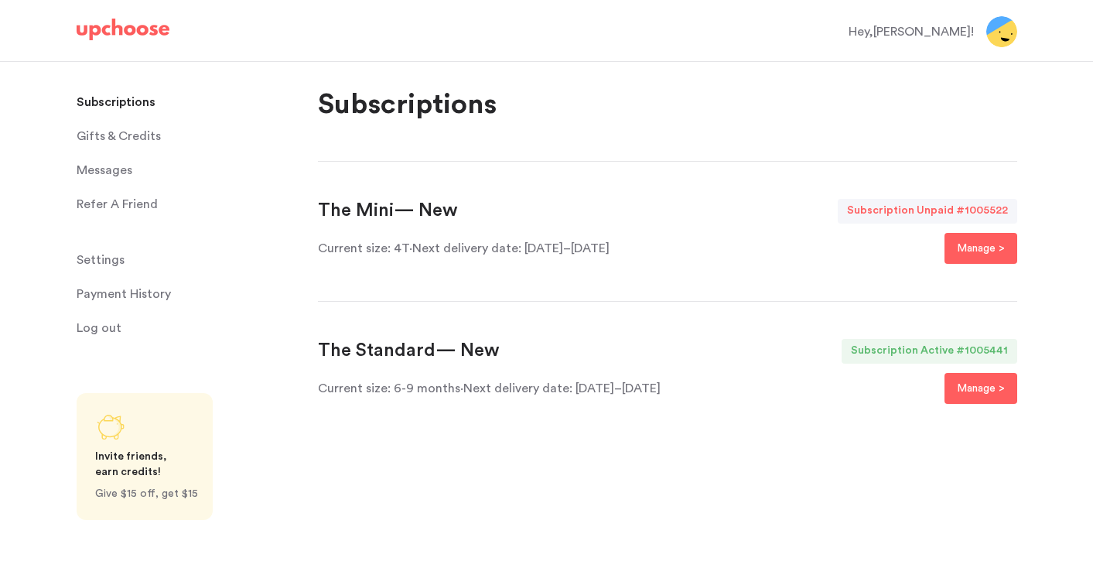
click at [106, 297] on p "Payment History" at bounding box center [124, 293] width 94 height 31
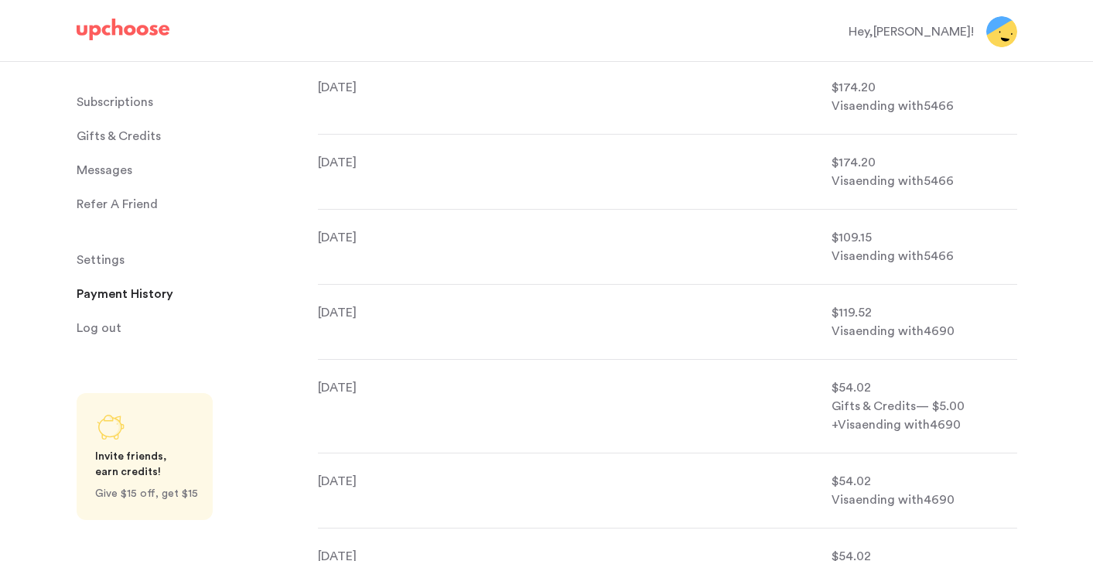
scroll to position [427, 0]
